Goal: Go to known website

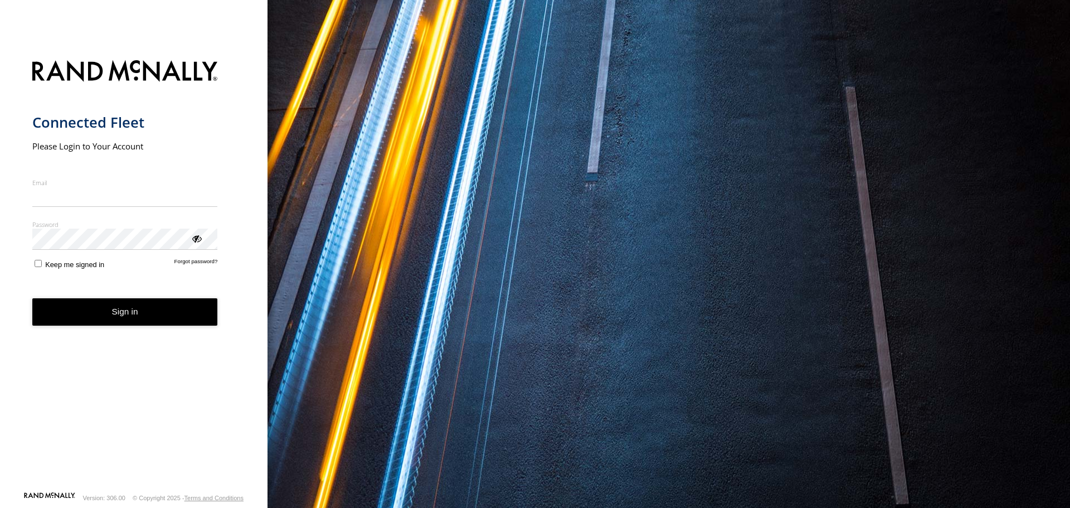
type input "**********"
click at [123, 325] on button "Sign in" at bounding box center [125, 311] width 186 height 27
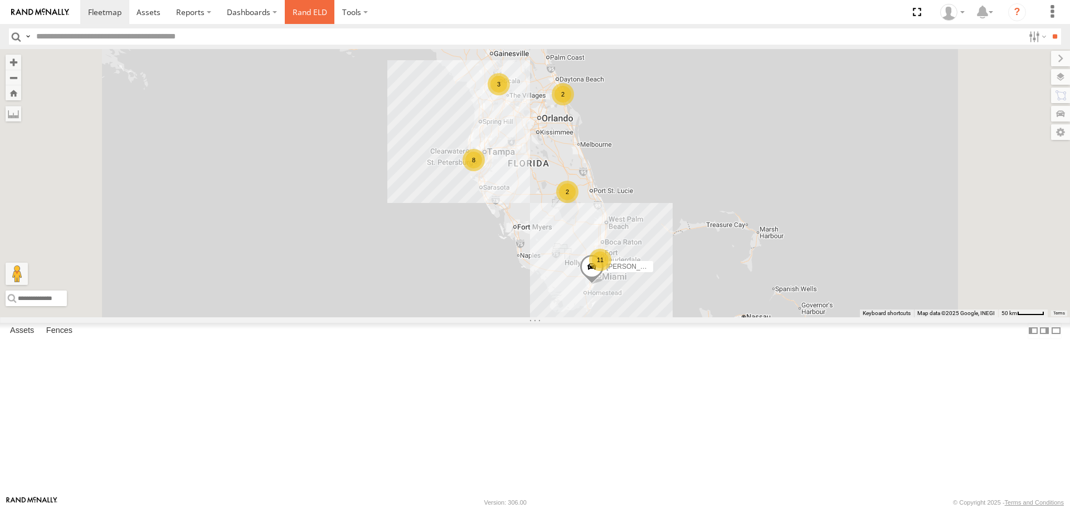
click at [310, 12] on link "Rand ELD" at bounding box center [310, 12] width 50 height 24
